Goal: Find specific page/section: Find specific page/section

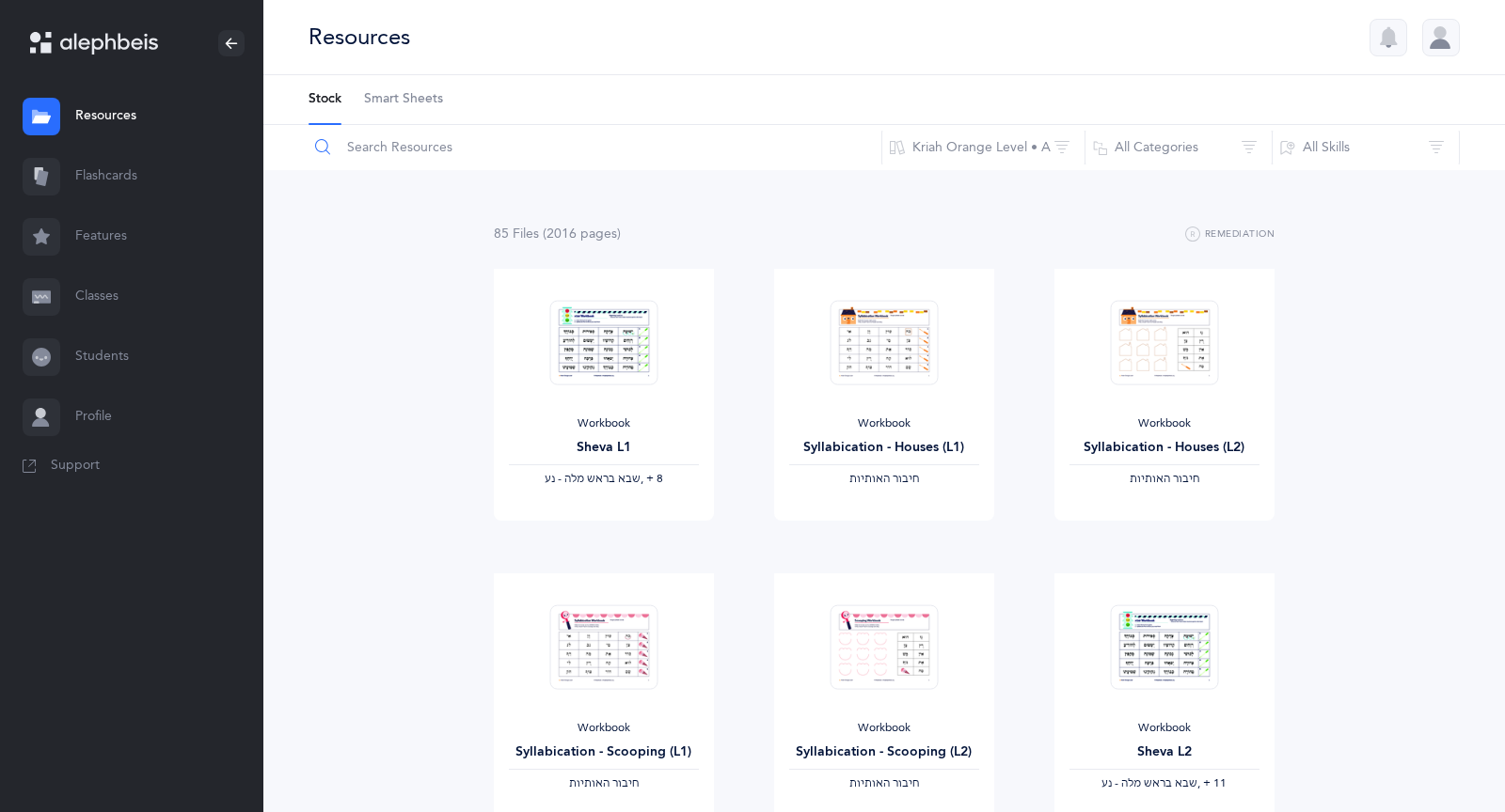
click at [408, 148] on input "text" at bounding box center [595, 148] width 574 height 45
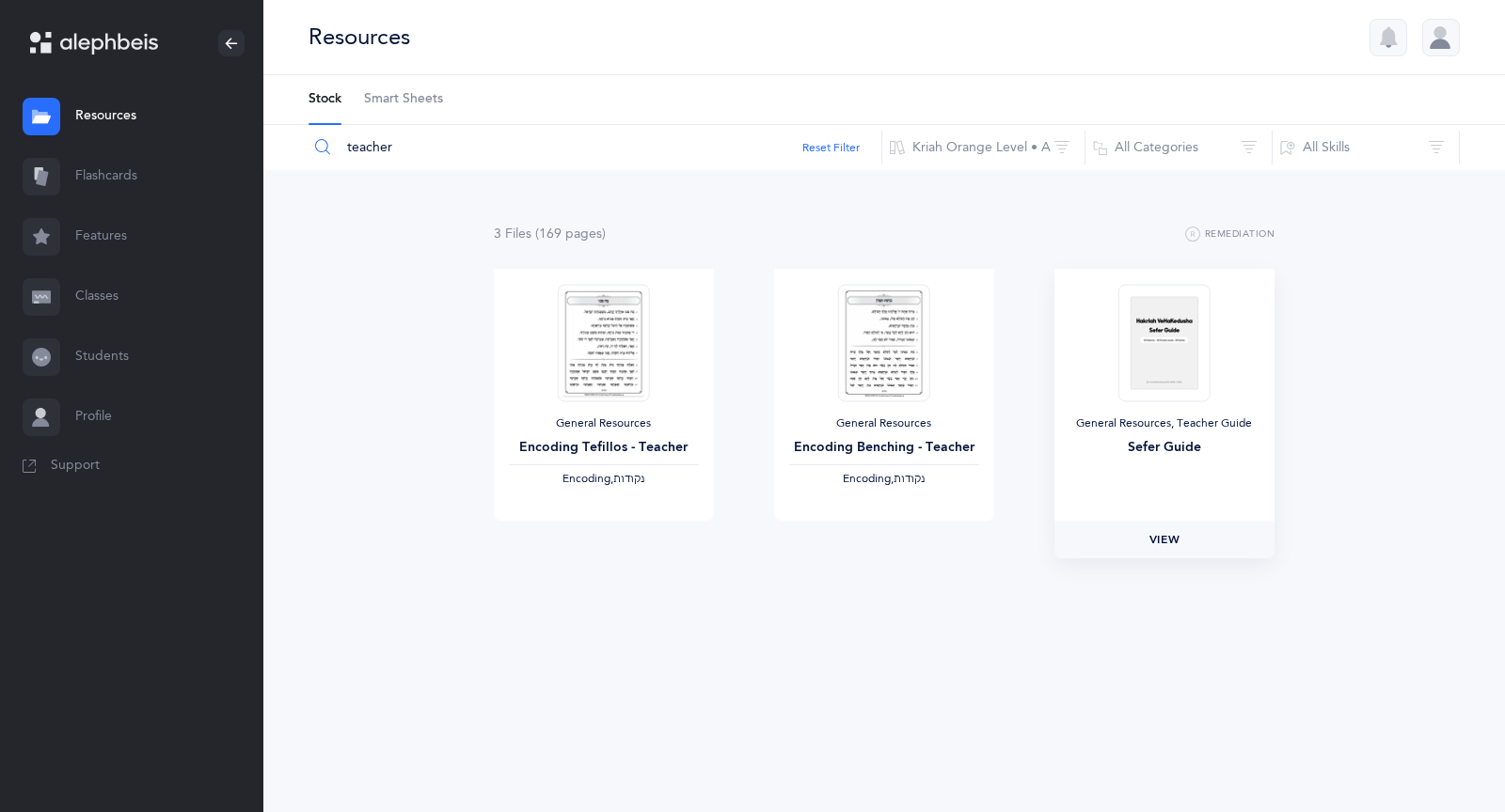
type input "teacher"
click at [1180, 543] on link "View" at bounding box center [1164, 540] width 220 height 38
click at [127, 121] on link "Resources" at bounding box center [132, 117] width 264 height 60
click at [98, 310] on link "Classes" at bounding box center [132, 297] width 264 height 60
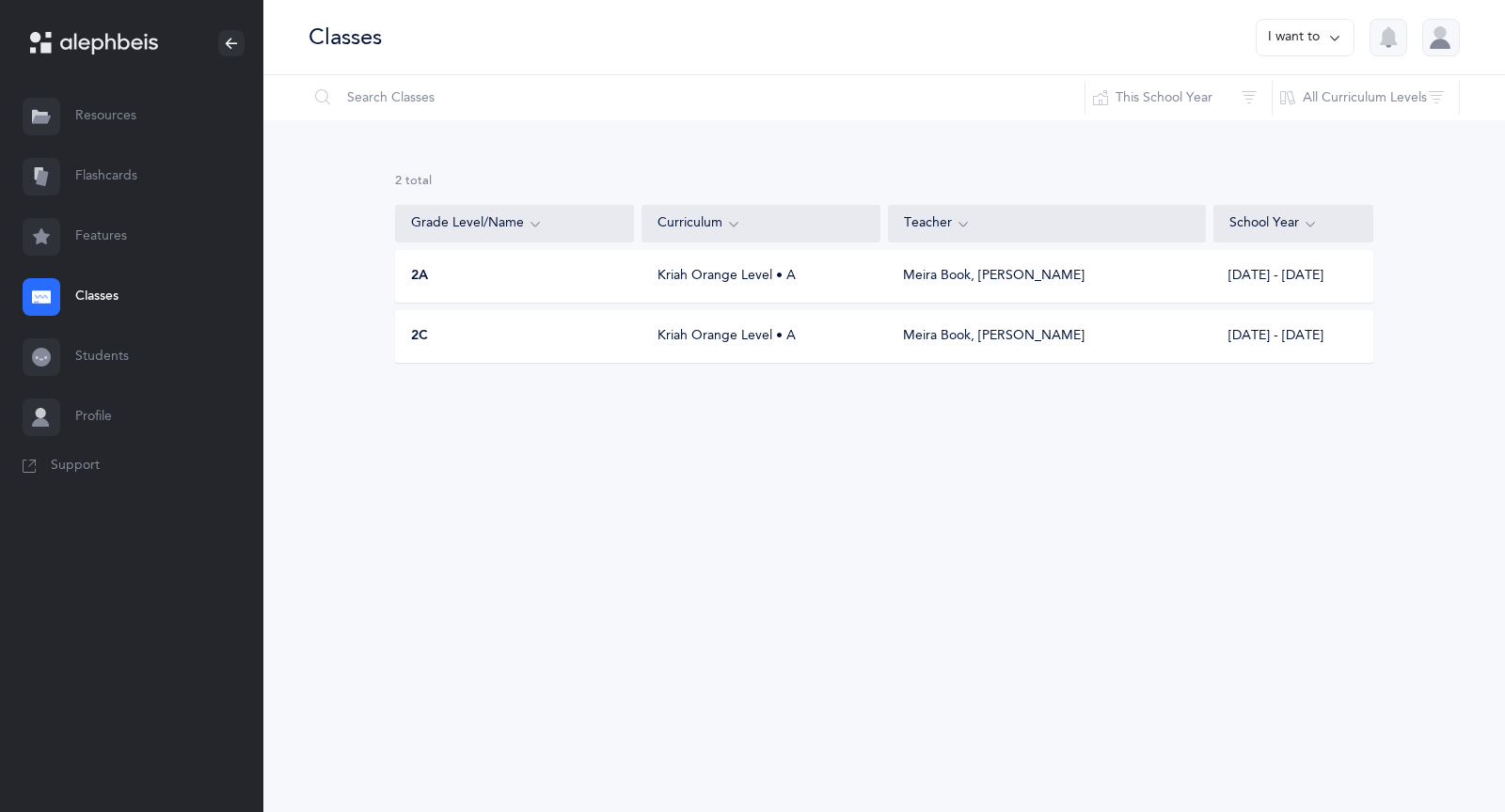
click at [620, 270] on div "2A" at bounding box center [516, 277] width 239 height 19
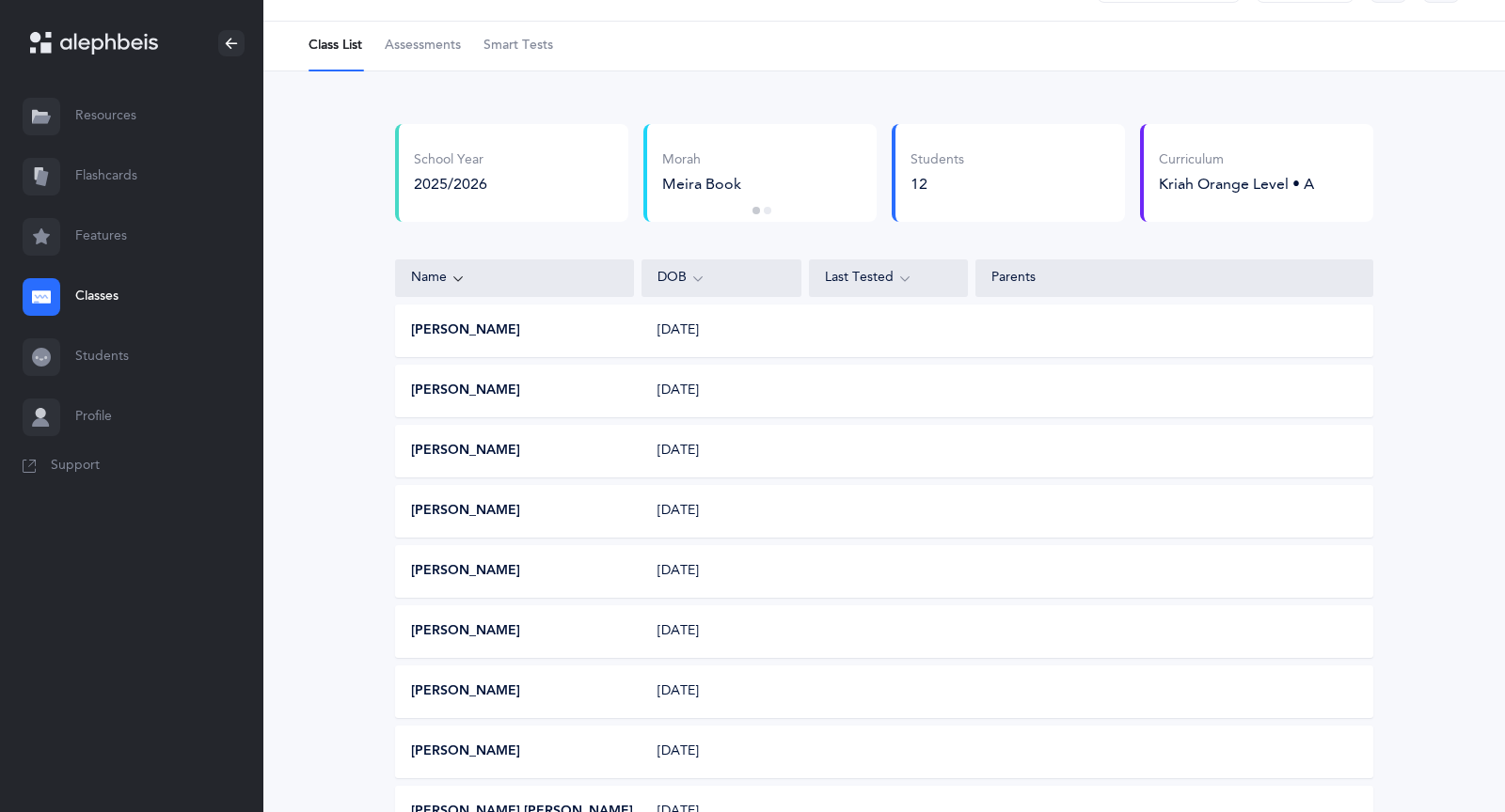
scroll to position [49, 0]
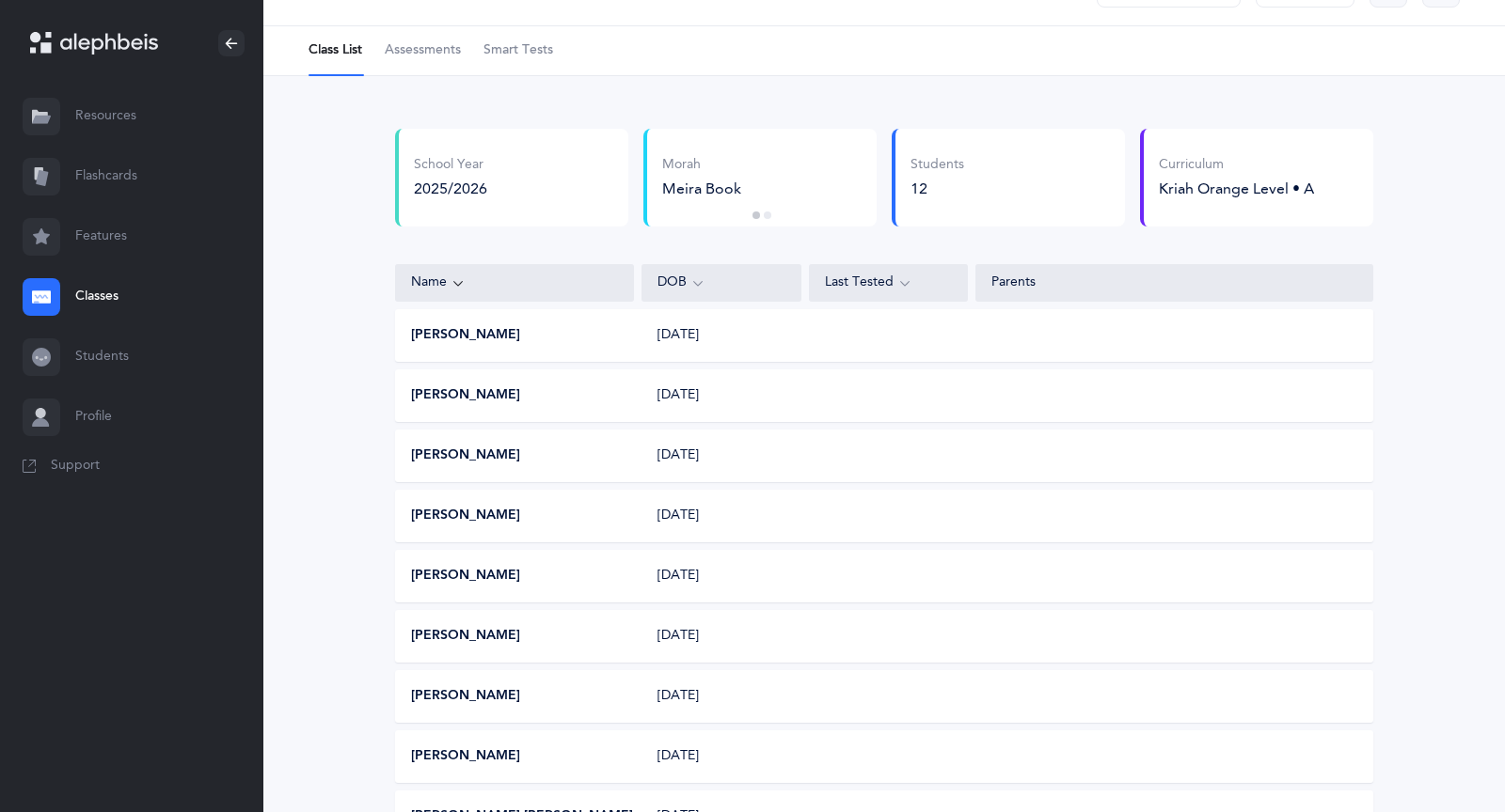
click at [584, 368] on div "School Year 2025/2026 [PERSON_NAME] Book Morah [PERSON_NAME] [PERSON_NAME] Book…" at bounding box center [884, 576] width 978 height 895
click at [584, 343] on div "[PERSON_NAME] [DATE]" at bounding box center [884, 336] width 978 height 53
click at [452, 338] on button "[PERSON_NAME]" at bounding box center [466, 336] width 109 height 19
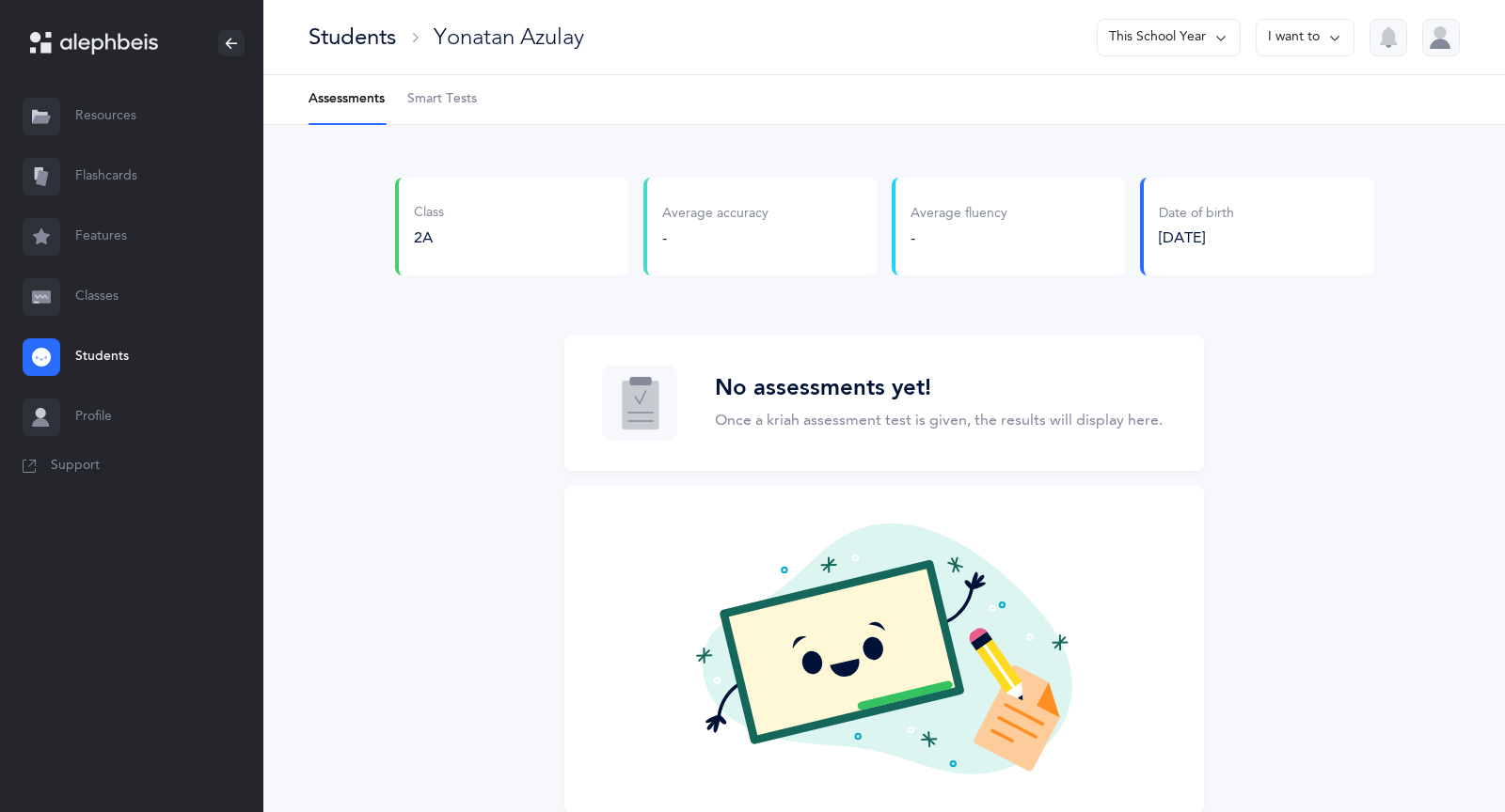
click at [104, 122] on link "Resources" at bounding box center [132, 117] width 264 height 60
